Goal: Task Accomplishment & Management: Use online tool/utility

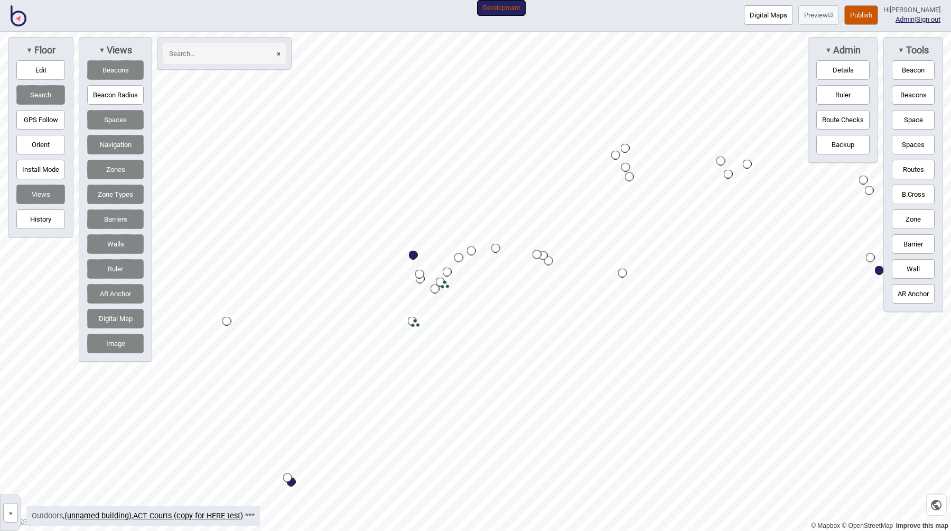
click at [865, 22] on button "Publish" at bounding box center [862, 15] width 34 height 20
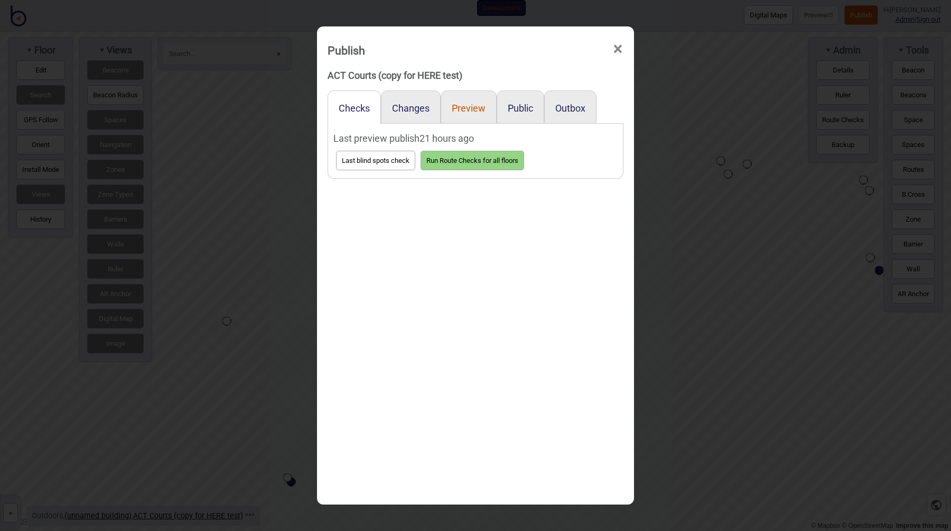
click at [469, 108] on button "Preview" at bounding box center [469, 108] width 34 height 11
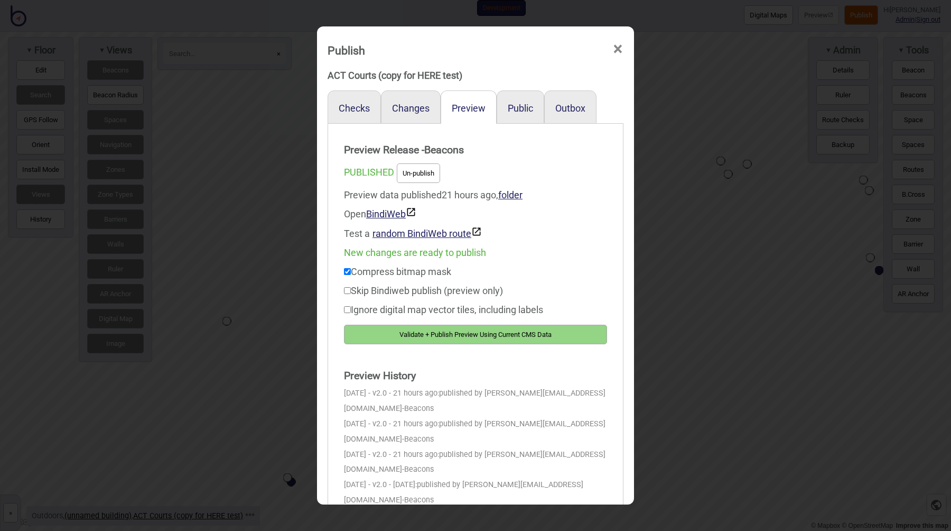
click at [454, 332] on button "Validate + Publish Preview Using Current CMS Data" at bounding box center [475, 335] width 263 height 20
